Goal: Task Accomplishment & Management: Manage account settings

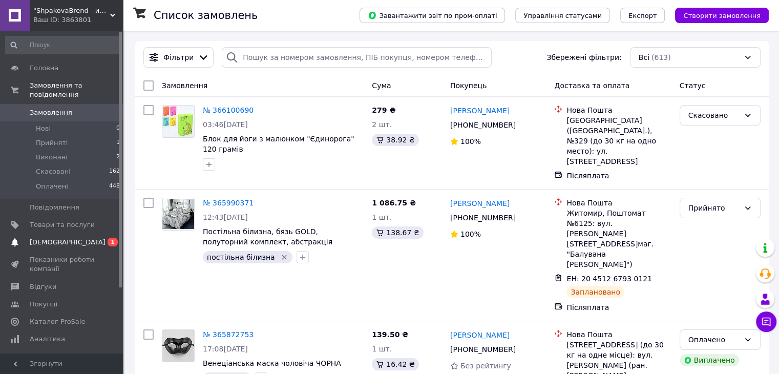
click at [38, 238] on span "[DEMOGRAPHIC_DATA]" at bounding box center [68, 242] width 76 height 9
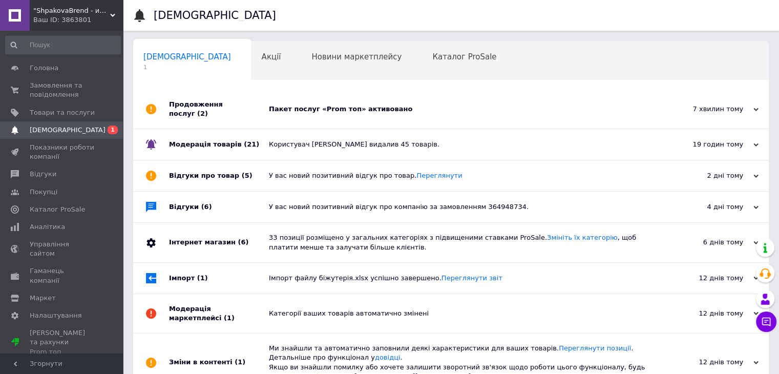
click at [298, 114] on div "Пакет послуг «Prom топ» активовано" at bounding box center [462, 109] width 387 height 39
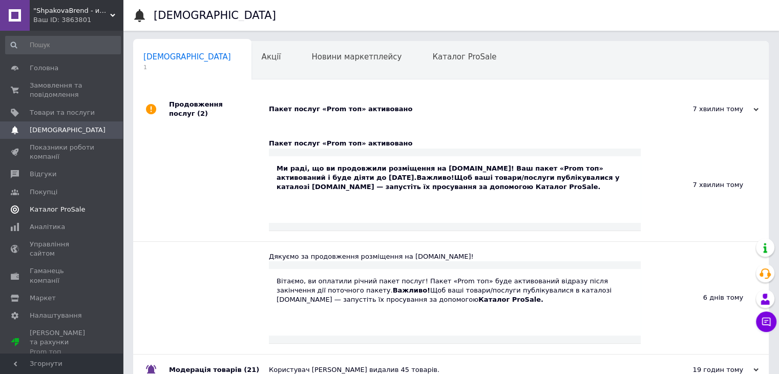
click at [61, 207] on span "Каталог ProSale" at bounding box center [57, 209] width 55 height 9
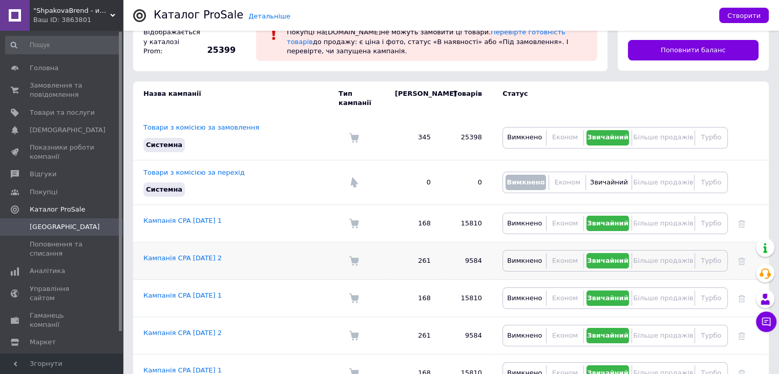
scroll to position [98, 0]
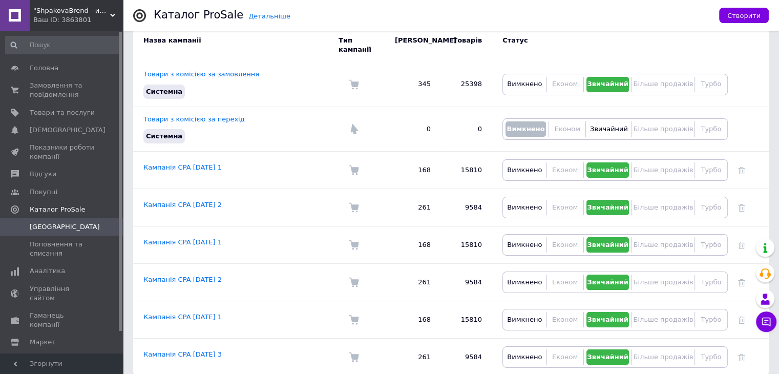
click at [68, 11] on span ""ShpakovaBrend - интернет магазин брендовых подарков"" at bounding box center [71, 10] width 77 height 9
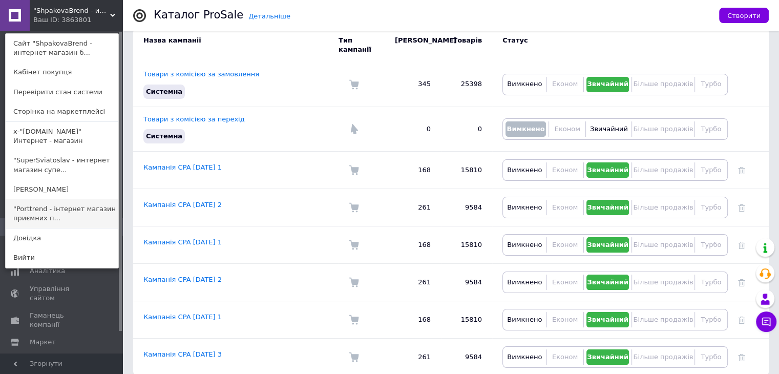
click at [35, 206] on link ""Porttrend - інтернет магазин приємних п..." at bounding box center [62, 213] width 113 height 29
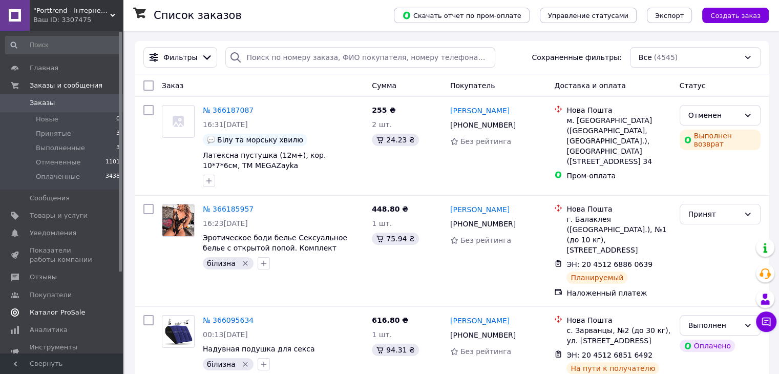
click at [52, 312] on span "Каталог ProSale" at bounding box center [57, 312] width 55 height 9
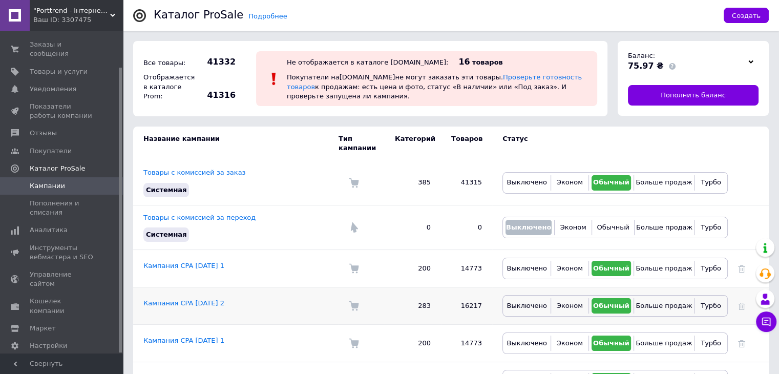
scroll to position [99, 0]
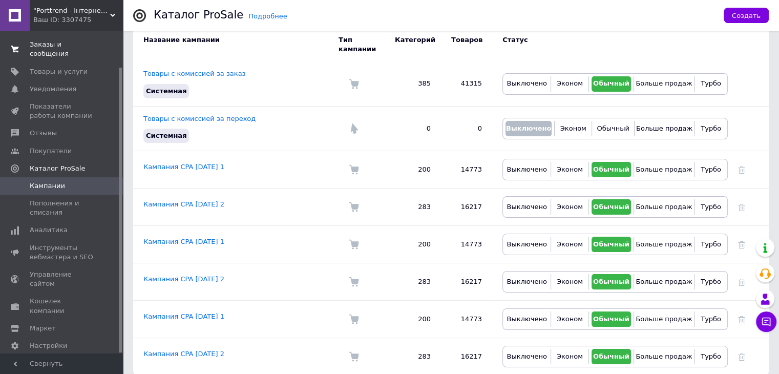
click at [47, 49] on span "Заказы и сообщения" at bounding box center [62, 49] width 65 height 18
